Goal: Check status: Check status

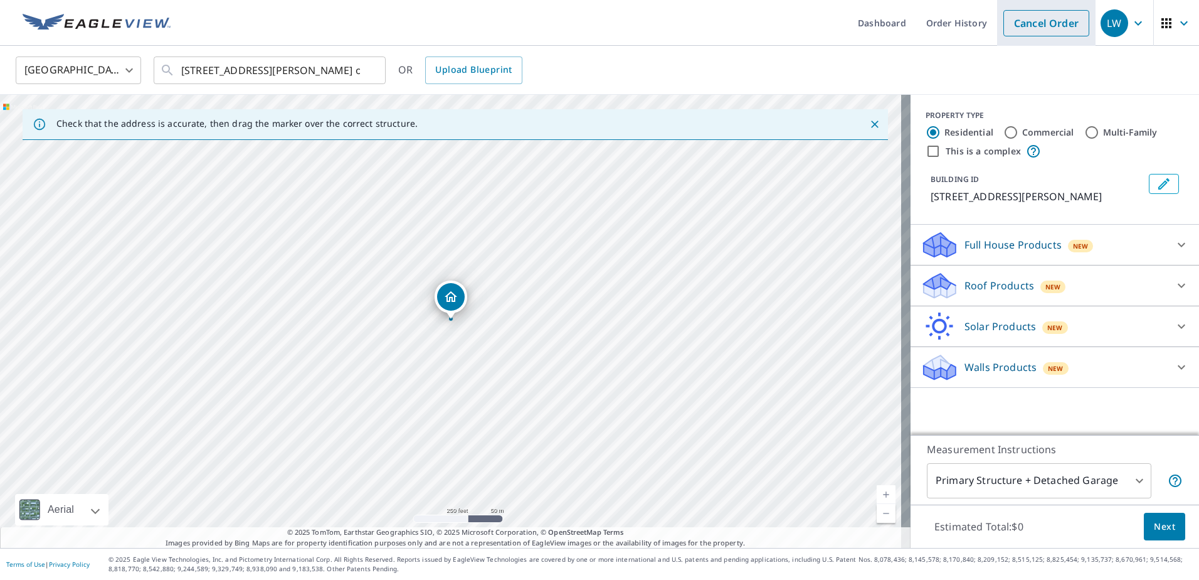
click at [1034, 31] on link "Cancel Order" at bounding box center [1047, 23] width 86 height 26
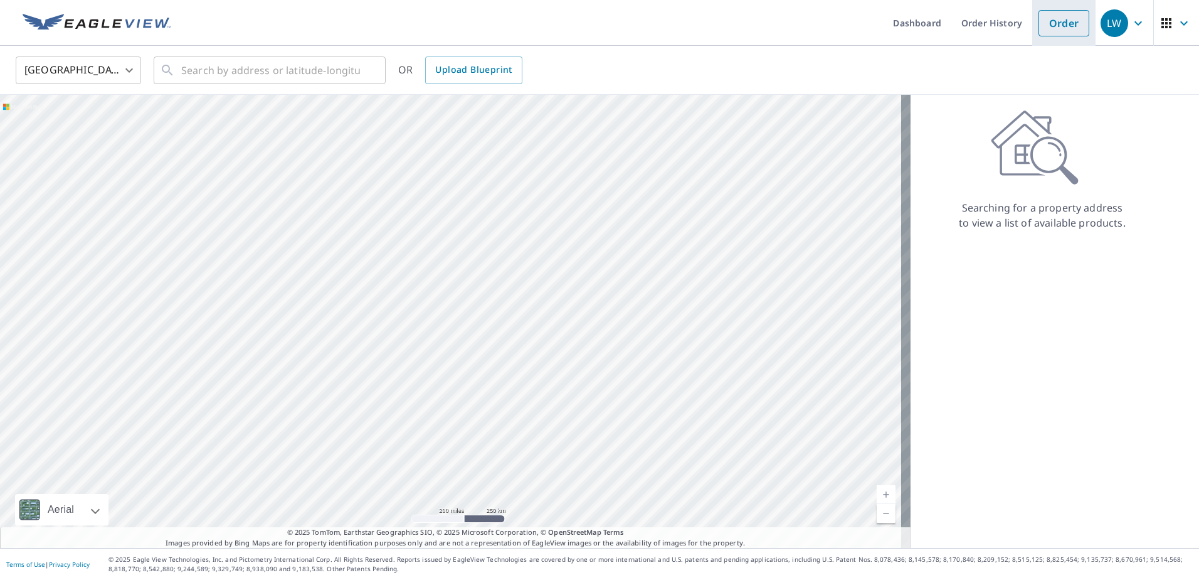
click at [1073, 26] on link "Order" at bounding box center [1064, 23] width 51 height 26
click at [972, 23] on link "Order History" at bounding box center [992, 23] width 81 height 46
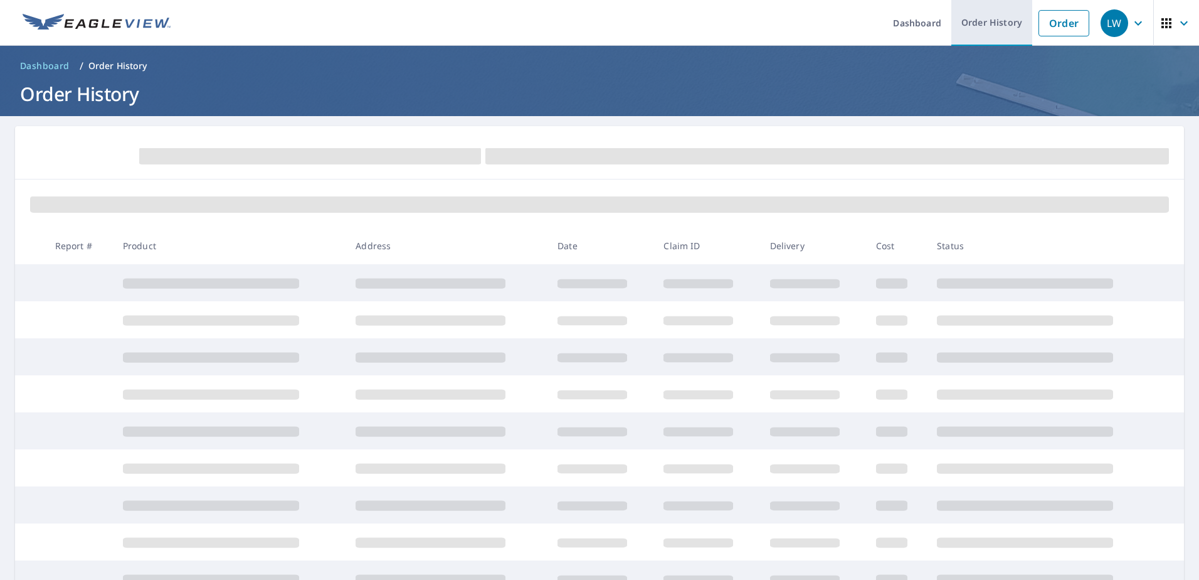
click at [989, 23] on link "Order History" at bounding box center [992, 23] width 81 height 46
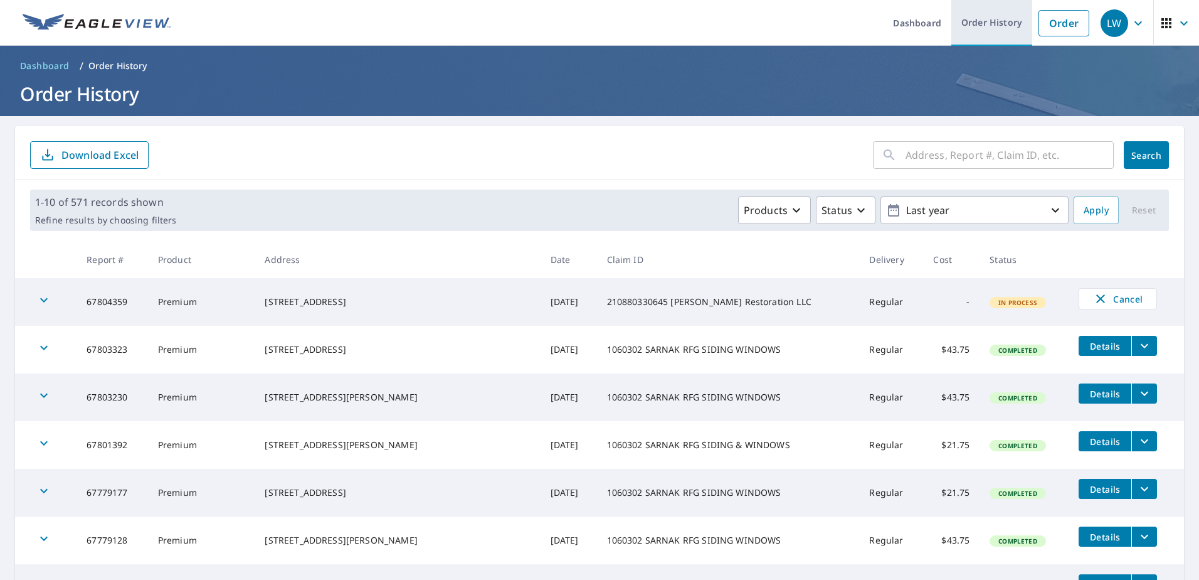
click at [973, 24] on link "Order History" at bounding box center [992, 23] width 81 height 46
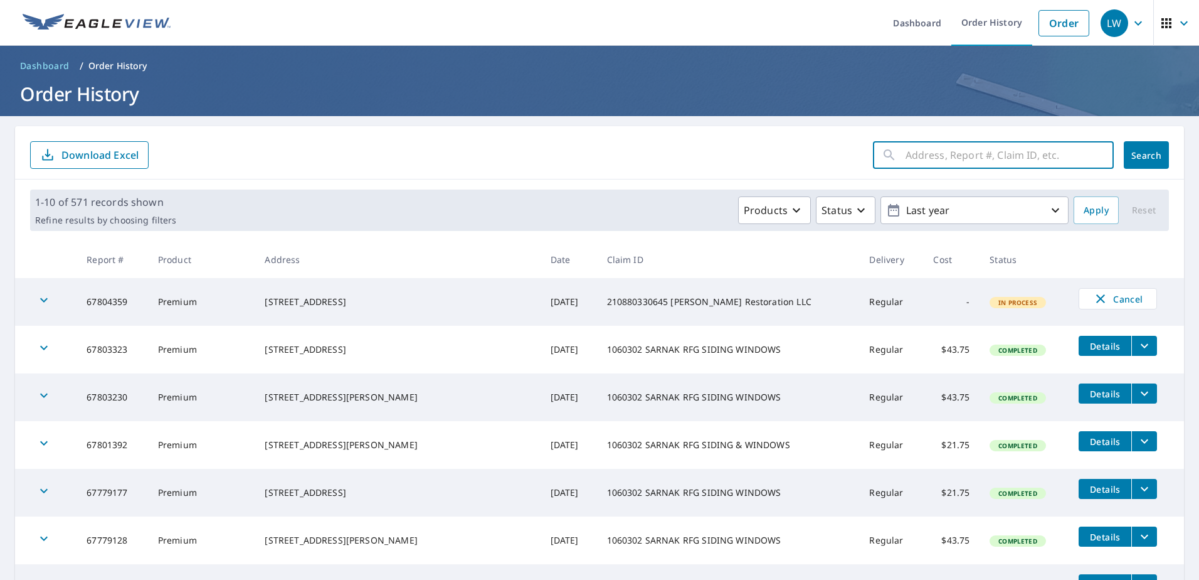
click at [980, 154] on input "text" at bounding box center [1010, 154] width 208 height 35
type input "255"
click button "Search" at bounding box center [1146, 155] width 45 height 28
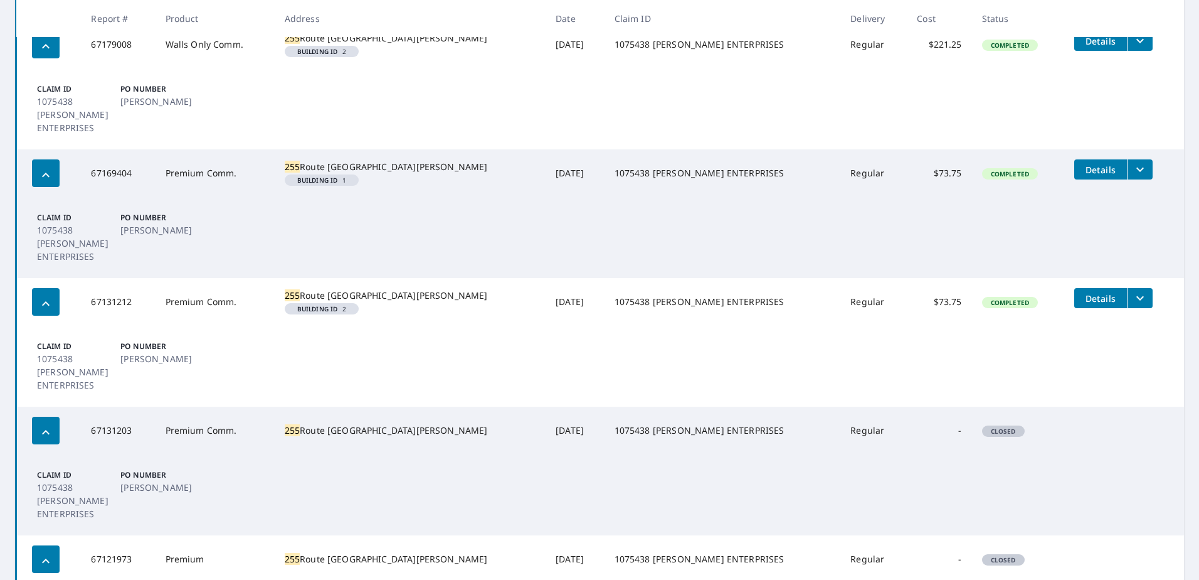
scroll to position [305, 0]
